Goal: Communication & Community: Participate in discussion

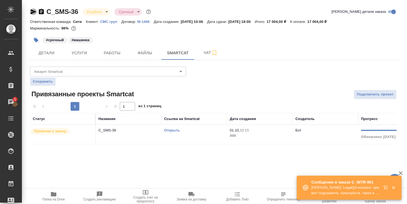
drag, startPoint x: 0, startPoint y: 0, endPoint x: 33, endPoint y: 11, distance: 34.5
click at [33, 11] on icon "button" at bounding box center [33, 11] width 7 height 7
click at [115, 52] on span "Работы" at bounding box center [112, 53] width 26 height 7
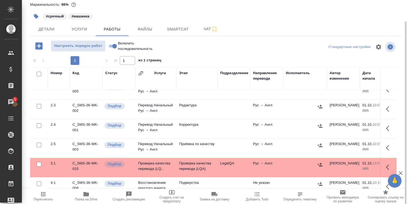
scroll to position [55, 0]
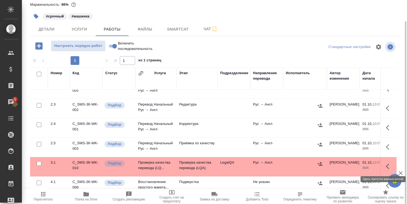
click at [387, 163] on icon "button" at bounding box center [389, 166] width 7 height 7
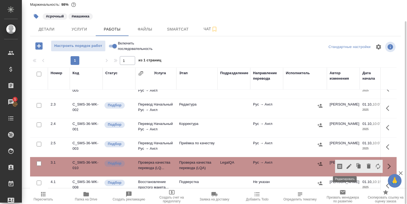
click at [346, 165] on icon "button" at bounding box center [349, 166] width 7 height 7
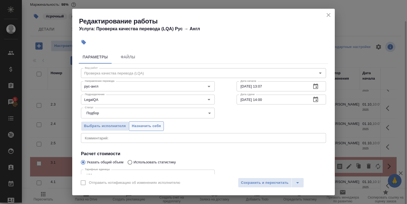
click at [146, 126] on span "Назначить себя" at bounding box center [146, 126] width 29 height 6
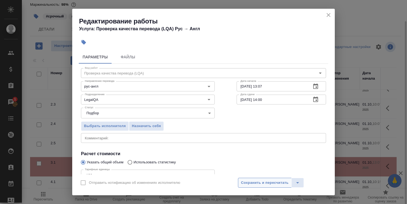
click at [254, 182] on span "Сохранить и пересчитать" at bounding box center [265, 183] width 48 height 6
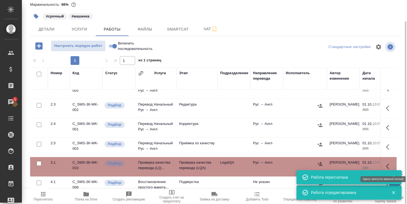
click at [386, 165] on icon "button" at bounding box center [389, 166] width 7 height 7
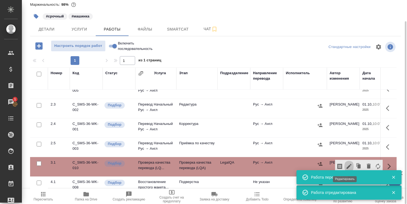
click at [346, 166] on icon "button" at bounding box center [348, 166] width 5 height 5
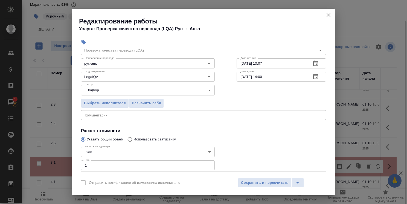
scroll to position [0, 0]
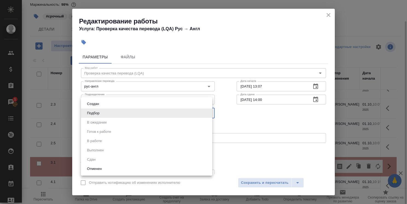
click at [143, 112] on body "🙏 .cls-1 fill:#fff; AWATERA Strelnikova Olga Клиенты Спецификации Заказы 1 Чаты…" at bounding box center [203, 102] width 407 height 204
click at [143, 112] on li "Подбор" at bounding box center [146, 113] width 131 height 9
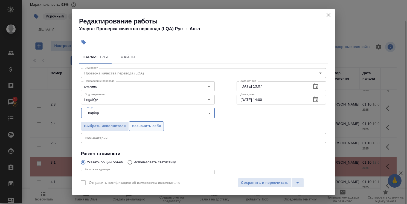
click at [157, 124] on span "Назначить себя" at bounding box center [146, 126] width 29 height 6
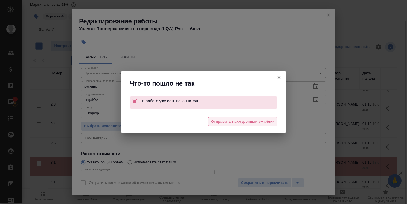
click at [259, 124] on span "Отправить нахмуренный смайлик" at bounding box center [242, 122] width 63 height 6
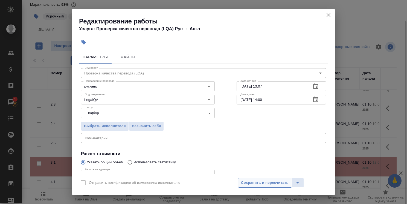
click at [264, 182] on span "Сохранить и пересчитать" at bounding box center [265, 183] width 48 height 6
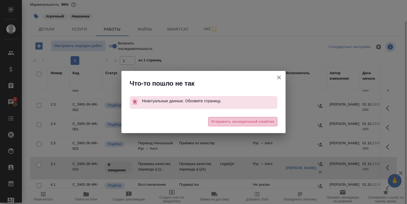
click at [261, 123] on span "Отправить нахмуренный смайлик" at bounding box center [242, 122] width 63 height 6
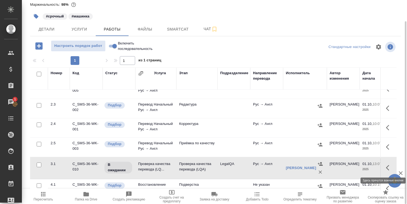
click at [382, 164] on button "button" at bounding box center [388, 168] width 13 height 13
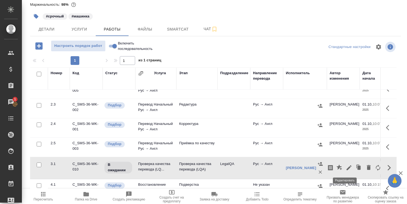
click at [346, 166] on icon "button" at bounding box center [348, 168] width 5 height 5
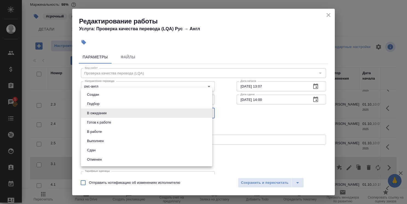
click at [143, 113] on body "🙏 .cls-1 fill:#fff; AWATERA Strelnikova Olga Клиенты Спецификации Заказы 1 Чаты…" at bounding box center [203, 102] width 407 height 204
click at [128, 151] on li "Сдан" at bounding box center [146, 150] width 131 height 9
type input "closed"
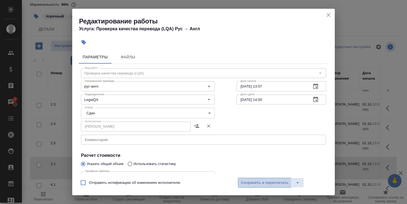
click at [273, 186] on span "Сохранить и пересчитать" at bounding box center [265, 183] width 48 height 6
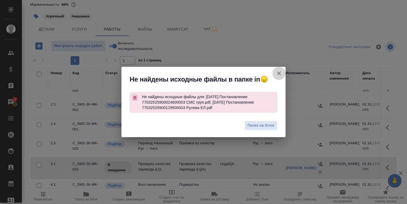
click at [277, 74] on icon "button" at bounding box center [279, 73] width 7 height 7
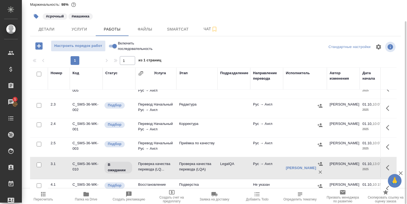
click at [110, 46] on input "Включить последовательность" at bounding box center [115, 46] width 20 height 7
checkbox input "true"
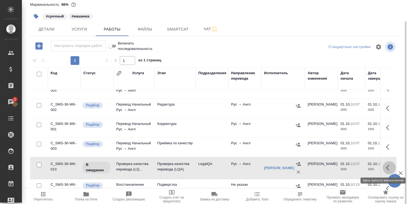
click at [386, 165] on icon "button" at bounding box center [389, 168] width 7 height 7
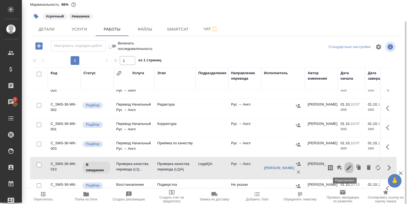
click at [346, 167] on icon "button" at bounding box center [348, 168] width 5 height 5
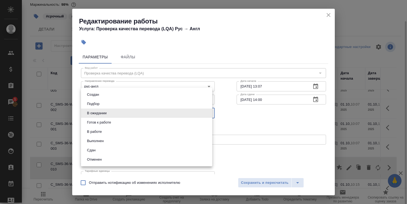
click at [175, 110] on body "🙏 .cls-1 fill:#fff; AWATERA Strelnikova Olga Клиенты Спецификации Заказы 1 Чаты…" at bounding box center [203, 102] width 407 height 204
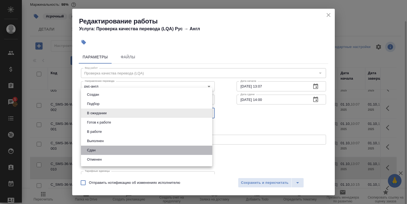
click at [160, 149] on li "Сдан" at bounding box center [146, 150] width 131 height 9
type input "closed"
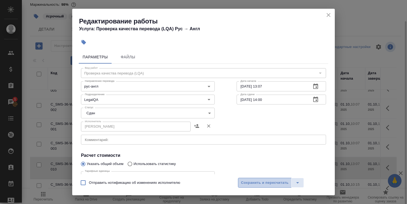
click at [264, 184] on span "Сохранить и пересчитать" at bounding box center [265, 183] width 48 height 6
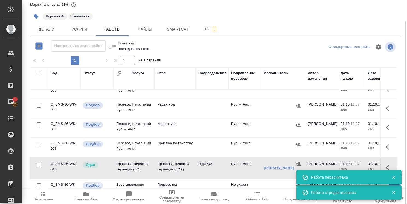
click at [115, 46] on input "Включить последовательность" at bounding box center [110, 46] width 20 height 7
checkbox input "false"
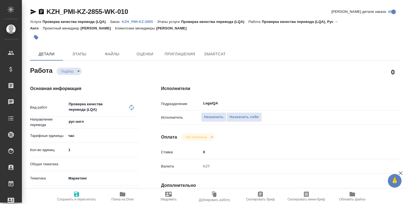
type textarea "x"
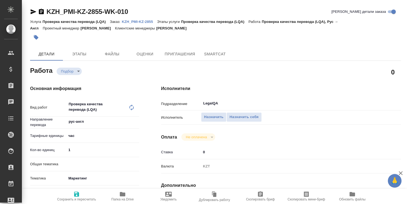
type textarea "x"
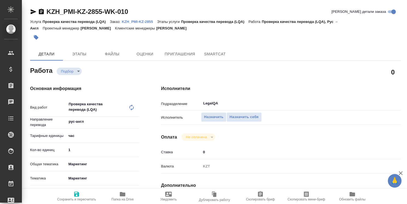
type textarea "x"
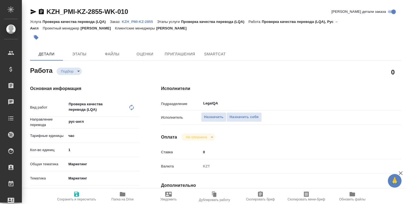
type textarea "x"
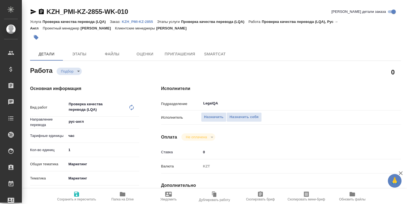
type textarea "x"
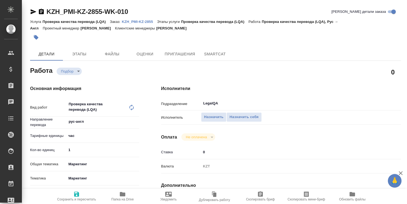
type textarea "x"
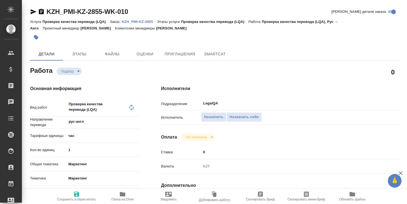
type textarea "x"
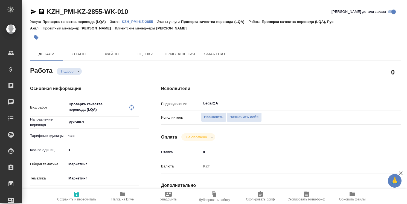
type textarea "x"
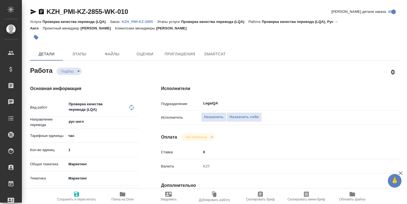
click at [144, 22] on p "KZH_PMI-KZ-2855" at bounding box center [139, 22] width 35 height 4
type textarea "x"
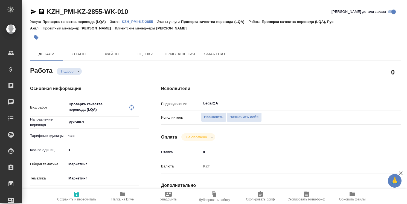
type textarea "x"
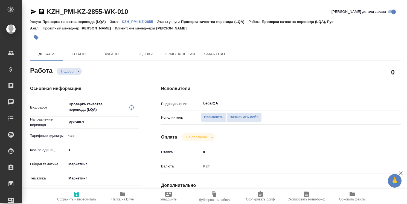
type textarea "x"
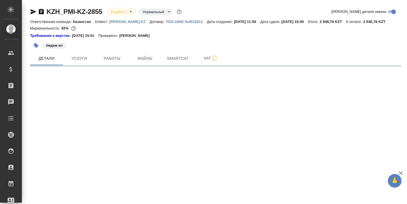
select select "RU"
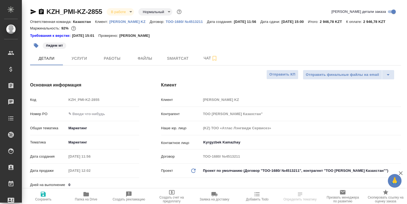
type textarea "x"
type input "[PERSON_NAME]"
type input "Журавлев Денис"
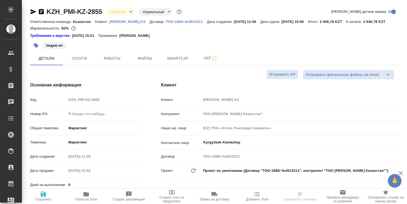
type textarea "x"
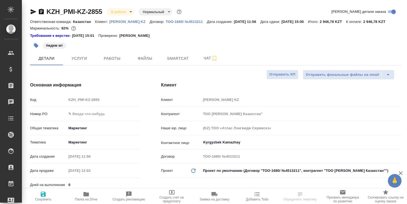
type textarea "x"
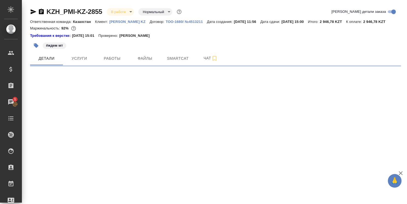
select select "RU"
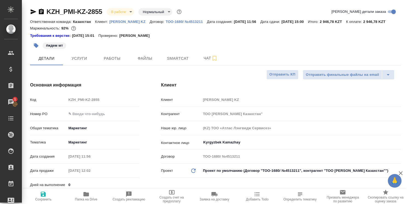
type textarea "x"
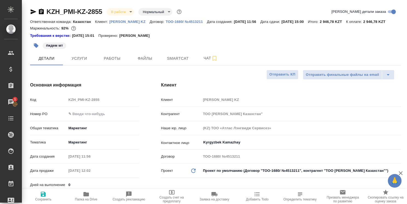
type textarea "x"
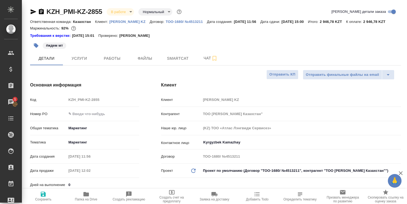
type textarea "x"
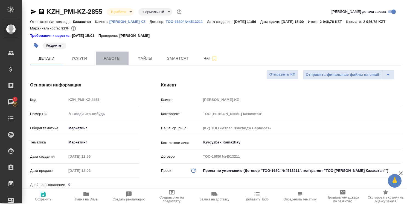
click at [107, 59] on span "Работы" at bounding box center [112, 58] width 26 height 7
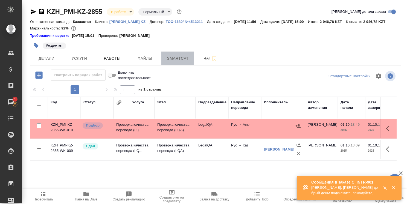
click at [181, 58] on span "Smartcat" at bounding box center [178, 58] width 26 height 7
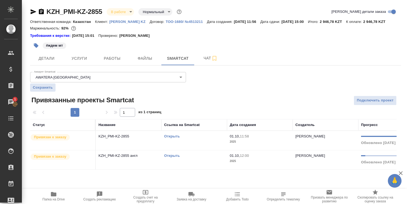
click at [173, 138] on link "Открыть" at bounding box center [172, 137] width 16 height 4
click at [172, 136] on link "Открыть" at bounding box center [172, 137] width 16 height 4
click at [169, 136] on link "Открыть" at bounding box center [172, 137] width 16 height 4
click at [177, 156] on link "Открыть" at bounding box center [172, 156] width 16 height 4
click at [115, 58] on span "Работы" at bounding box center [112, 58] width 26 height 7
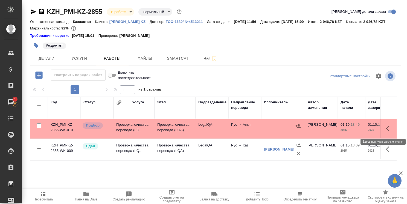
click at [386, 126] on icon "button" at bounding box center [389, 128] width 7 height 7
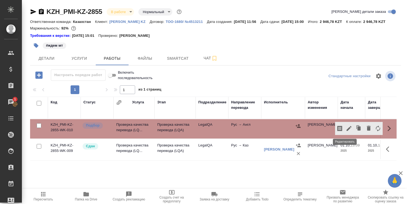
click at [347, 128] on icon "button" at bounding box center [349, 128] width 7 height 7
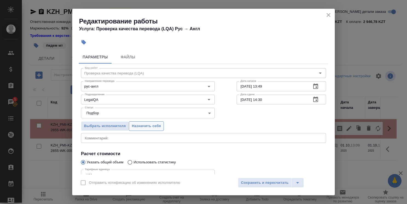
click at [150, 127] on span "Назначить себя" at bounding box center [146, 126] width 29 height 6
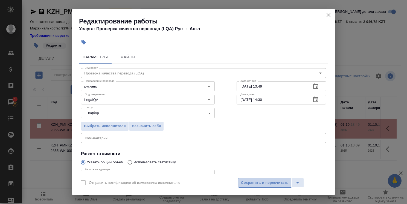
click at [253, 182] on span "Сохранить и пересчитать" at bounding box center [265, 183] width 48 height 6
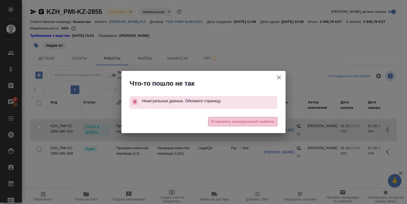
click at [265, 122] on span "Отправить нахмуренный смайлик" at bounding box center [242, 122] width 63 height 6
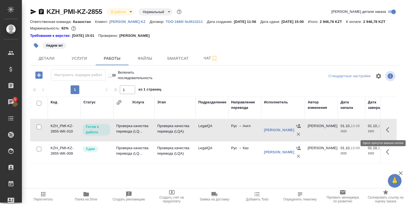
click at [386, 129] on icon "button" at bounding box center [387, 129] width 3 height 5
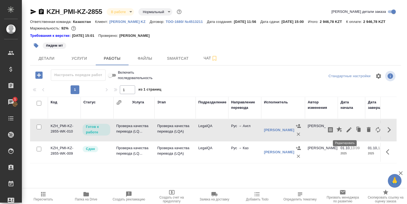
click at [346, 131] on icon "button" at bounding box center [348, 130] width 5 height 5
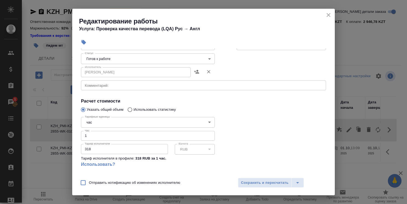
scroll to position [55, 0]
click at [110, 134] on input "1" at bounding box center [148, 136] width 134 height 10
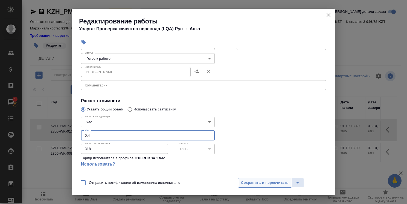
type input "0.4"
click at [263, 184] on span "Сохранить и пересчитать" at bounding box center [265, 183] width 48 height 6
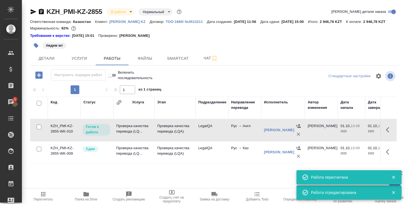
click at [386, 130] on icon "button" at bounding box center [389, 130] width 7 height 7
click at [346, 129] on icon "button" at bounding box center [349, 130] width 7 height 7
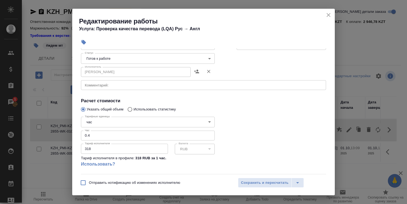
scroll to position [0, 0]
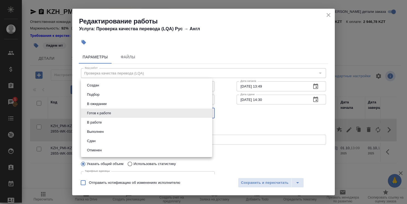
click at [136, 111] on body "🙏 .cls-1 fill:#fff; AWATERA Strelnikova Olga Клиенты Спецификации Заказы 1 Чаты…" at bounding box center [203, 102] width 407 height 204
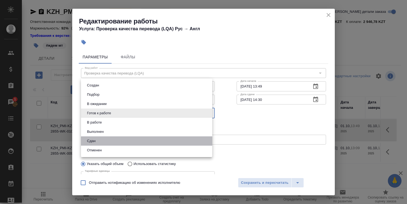
click at [125, 144] on li "Сдан" at bounding box center [146, 141] width 131 height 9
type input "closed"
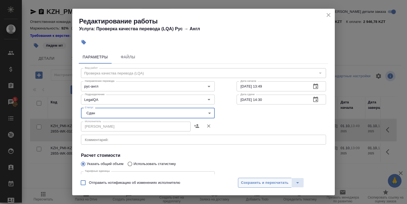
click at [260, 184] on span "Сохранить и пересчитать" at bounding box center [265, 183] width 48 height 6
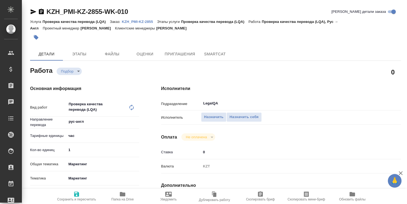
type textarea "x"
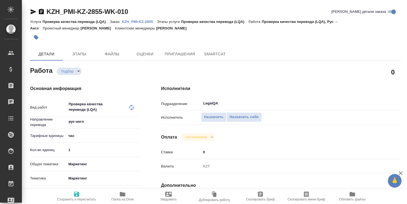
type textarea "x"
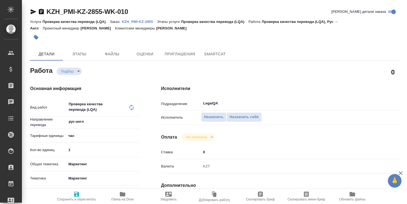
type textarea "x"
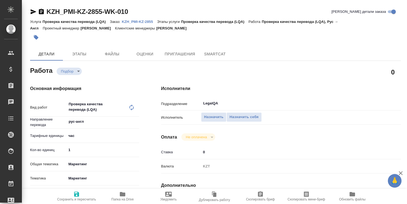
type textarea "x"
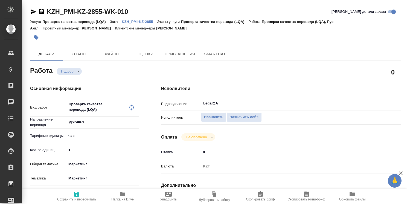
type textarea "x"
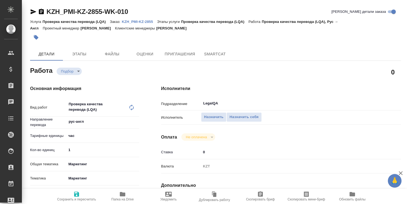
type textarea "x"
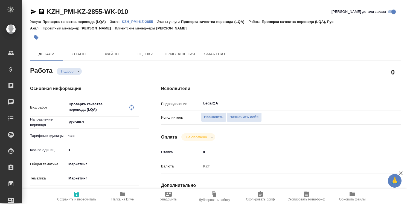
type textarea "x"
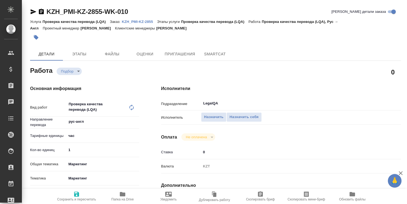
type textarea "x"
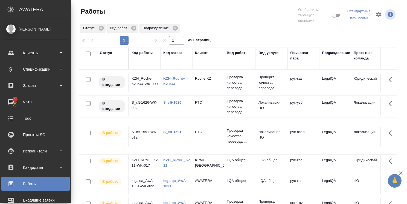
click at [11, 102] on div "Чаты" at bounding box center [35, 102] width 63 height 8
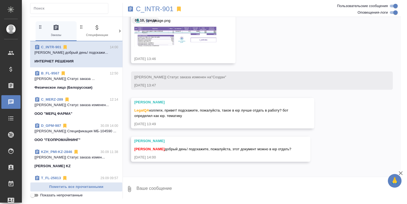
scroll to position [459, 0]
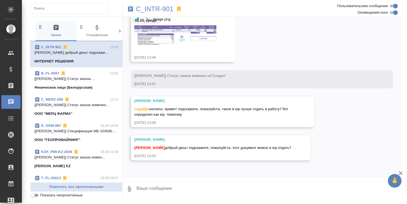
click at [46, 47] on link "C_INTR-901" at bounding box center [51, 47] width 20 height 4
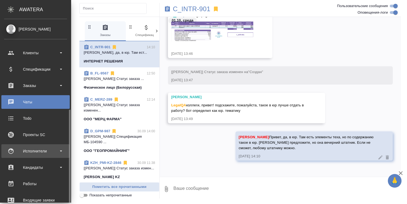
scroll to position [55, 0]
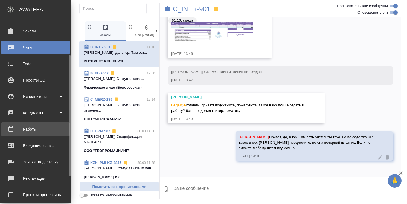
click at [29, 128] on div "Работы" at bounding box center [35, 129] width 63 height 8
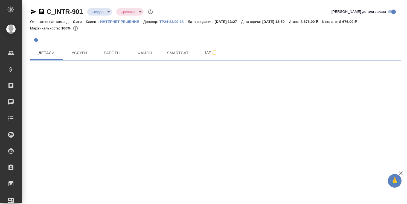
select select "RU"
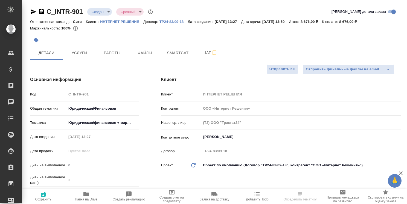
type textarea "x"
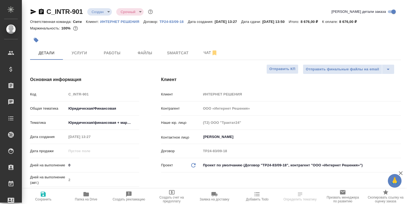
type textarea "x"
click at [87, 195] on icon "button" at bounding box center [85, 194] width 5 height 4
type textarea "x"
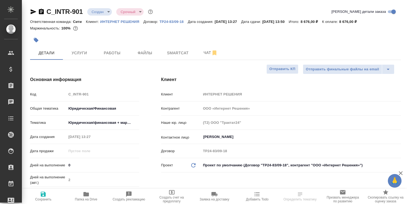
select select "RU"
type textarea "x"
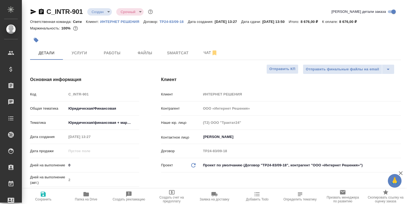
type textarea "x"
click at [205, 52] on span "Чат" at bounding box center [210, 52] width 26 height 7
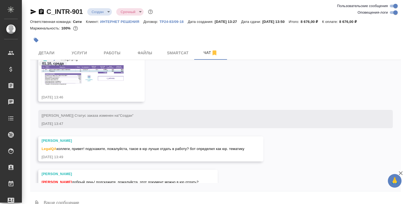
scroll to position [12, 0]
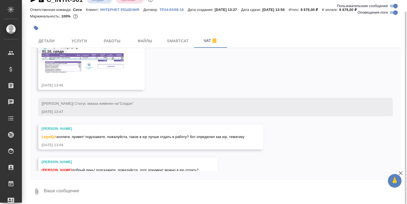
click at [65, 189] on textarea at bounding box center [222, 192] width 358 height 19
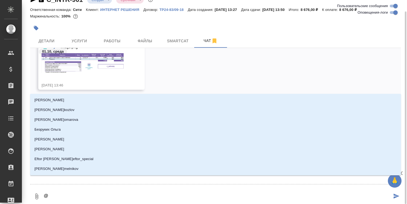
type textarea "@л"
type input "л"
type textarea "@ля"
type input "ля"
type textarea "@лям"
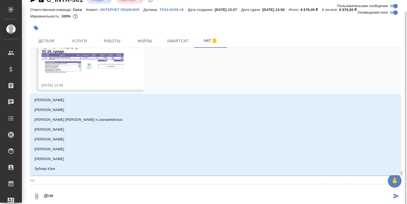
type input "лям"
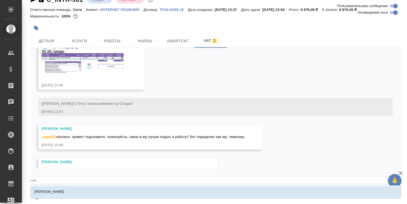
click at [77, 189] on li "[PERSON_NAME]" at bounding box center [215, 192] width 371 height 10
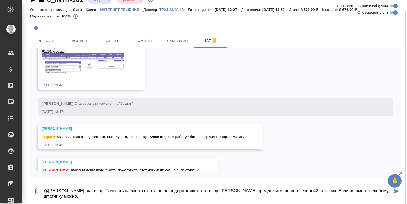
type textarea "@[PERSON_NAME], да, в юр. Там есть элементы теха, но по содержанию такое в юр. …"
